Goal: Task Accomplishment & Management: Manage account settings

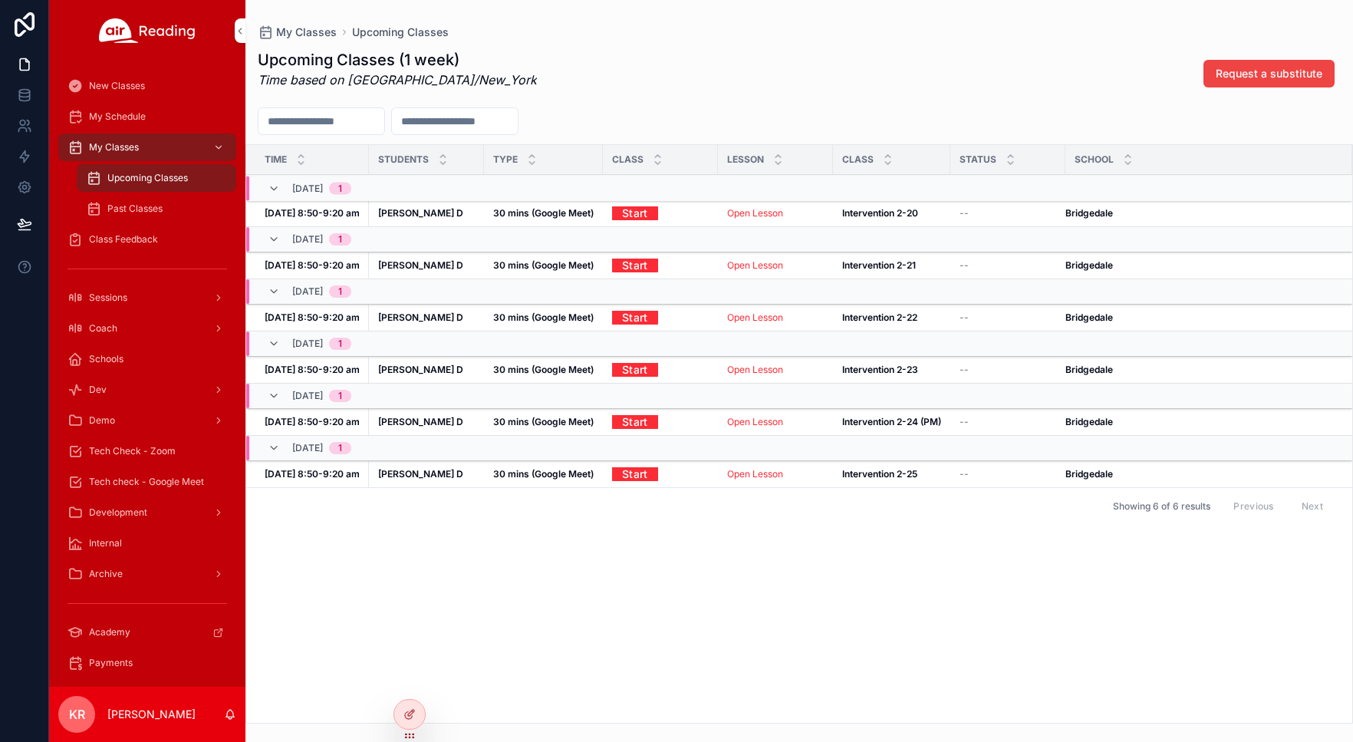
click at [0, 0] on icon at bounding box center [0, 0] width 0 height 0
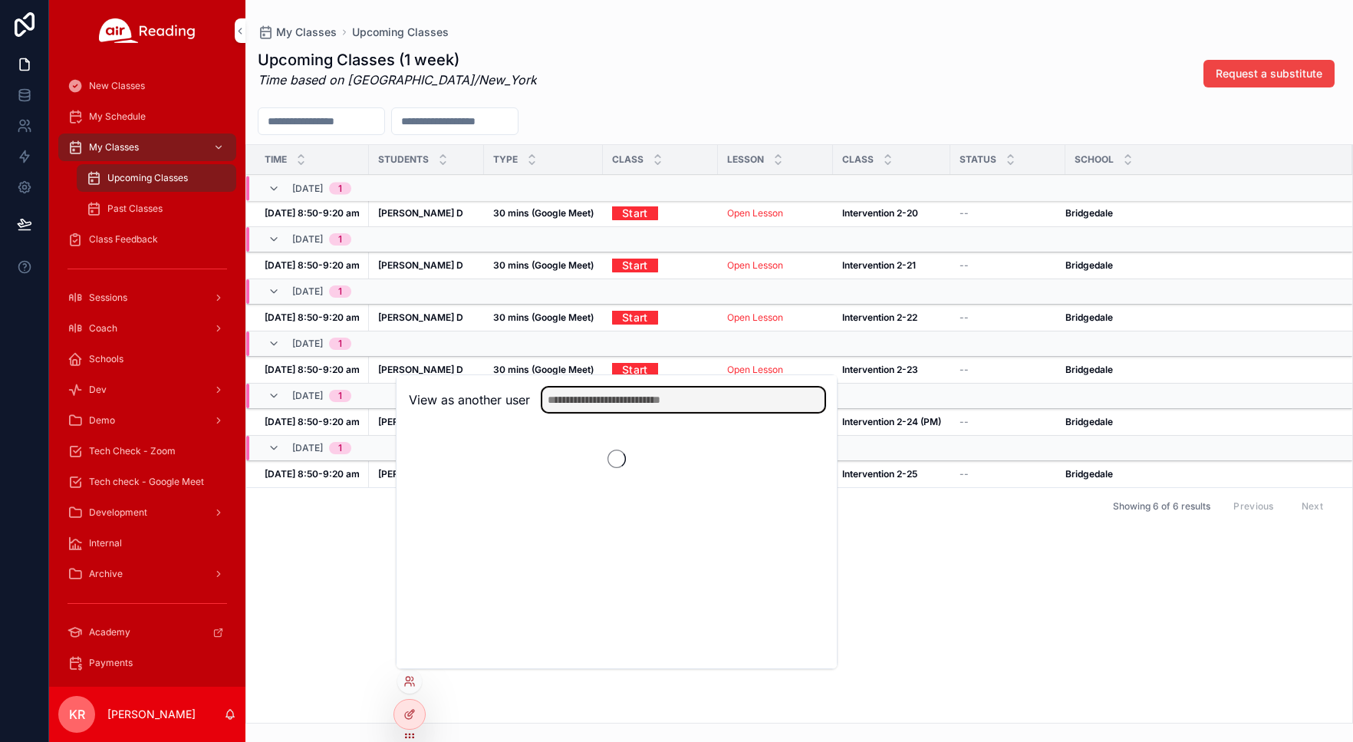
click at [607, 394] on input "text" at bounding box center [683, 399] width 282 height 25
type input "*****"
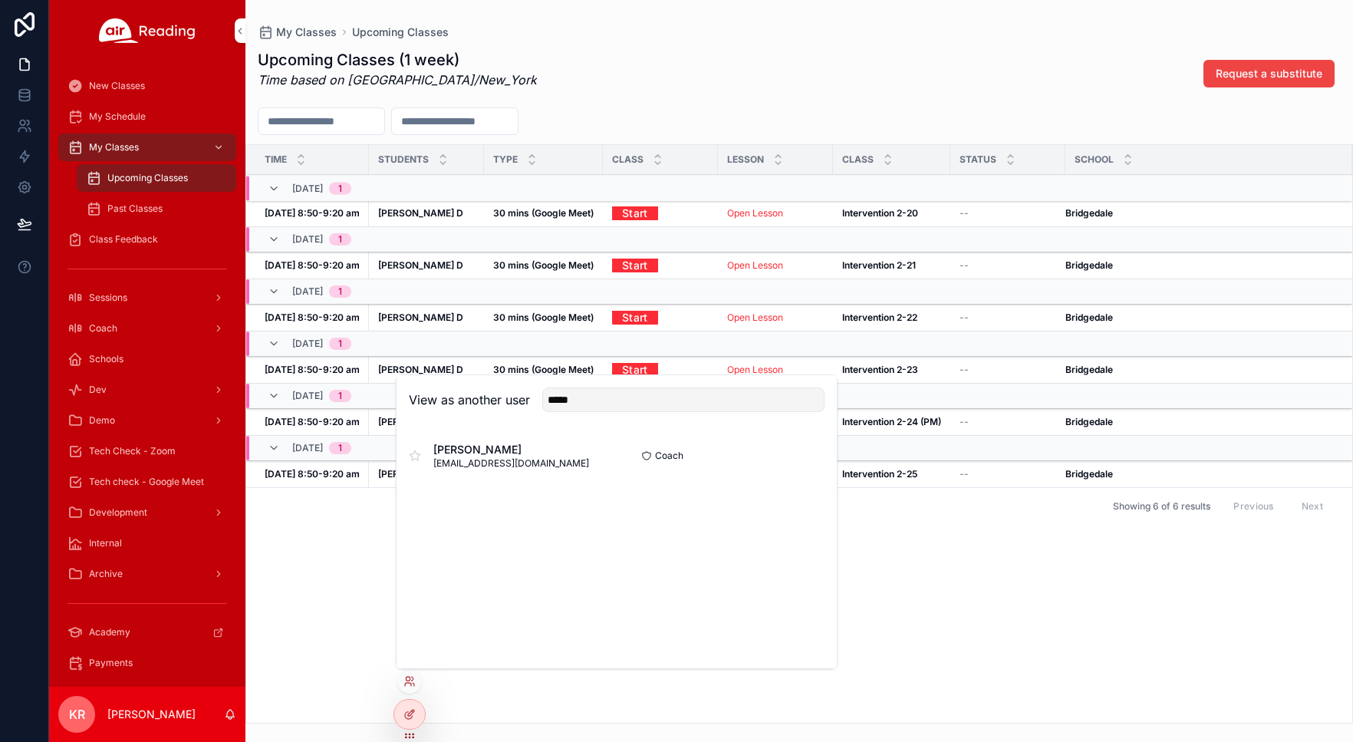
click at [0, 0] on button "Select" at bounding box center [0, 0] width 0 height 0
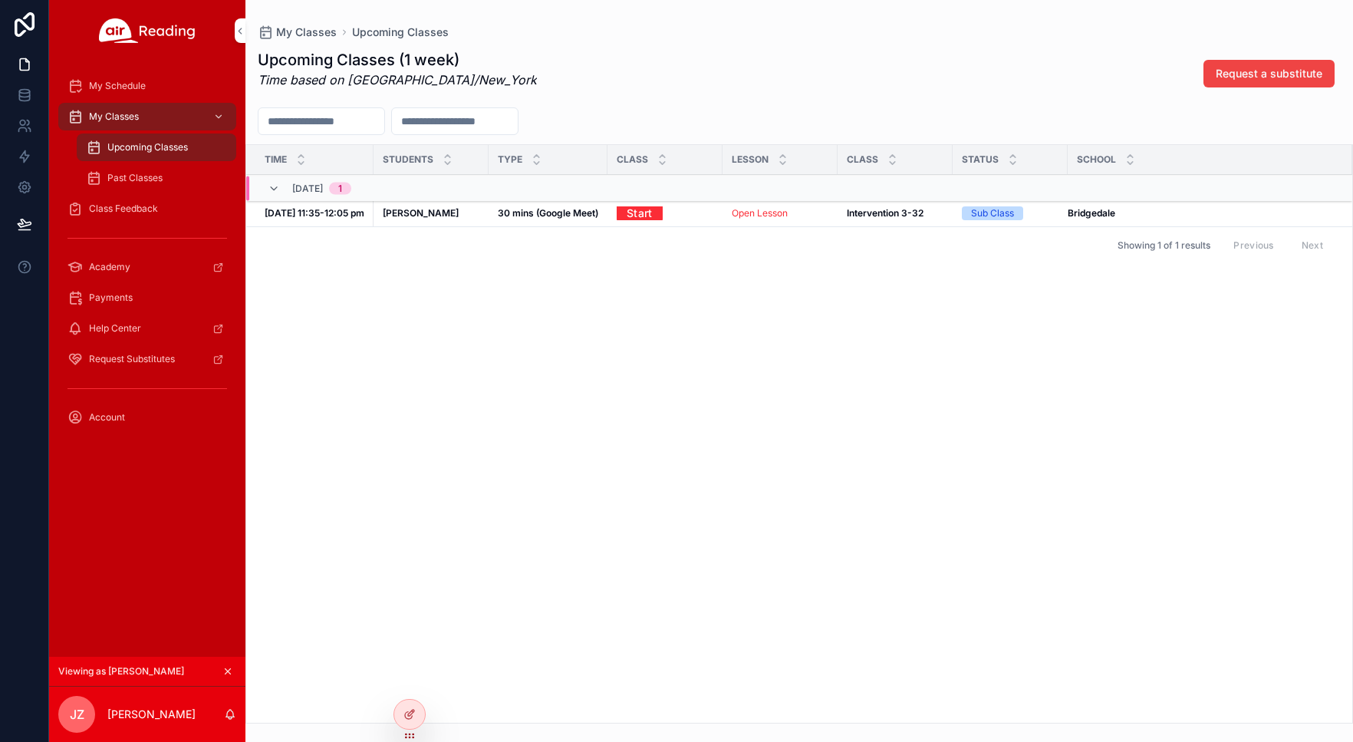
click at [229, 667] on icon "scrollable content" at bounding box center [227, 671] width 11 height 11
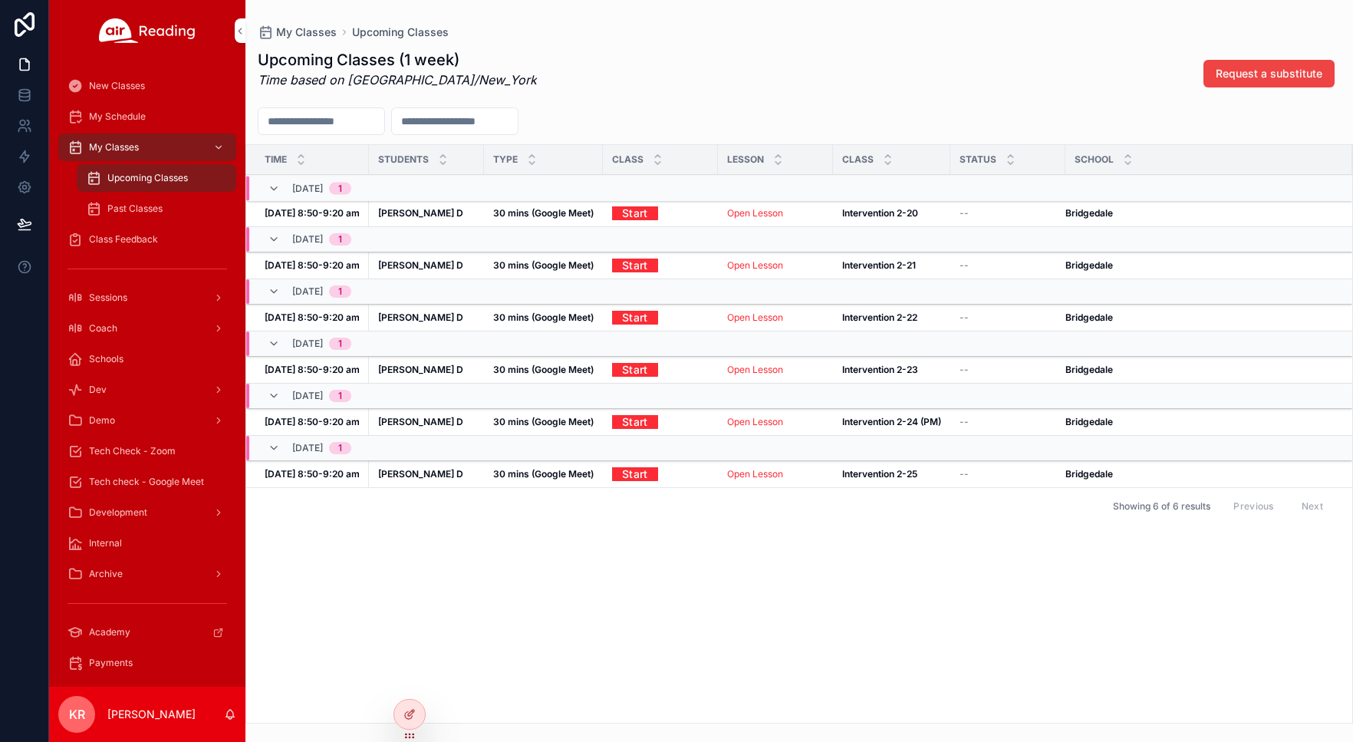
click at [628, 592] on div "Time Students Type Class Lesson Class Status School 10/07, Tue 1 Oct 7, 8:50-9:…" at bounding box center [799, 434] width 1106 height 578
